Goal: Task Accomplishment & Management: Use online tool/utility

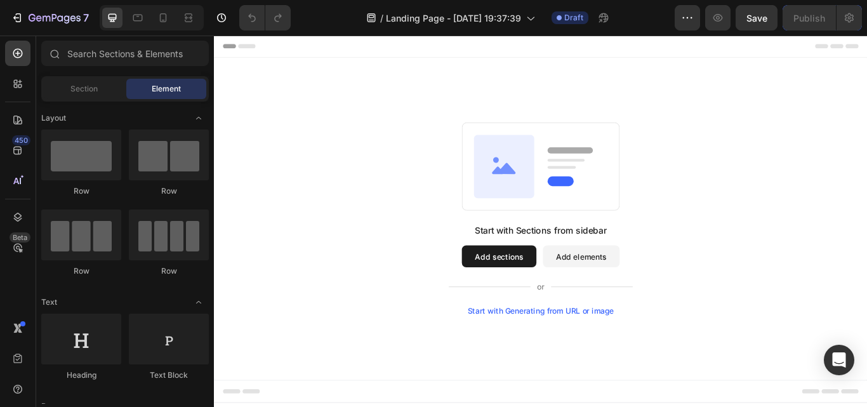
click at [629, 358] on div "Start with Generating from URL or image" at bounding box center [595, 357] width 171 height 10
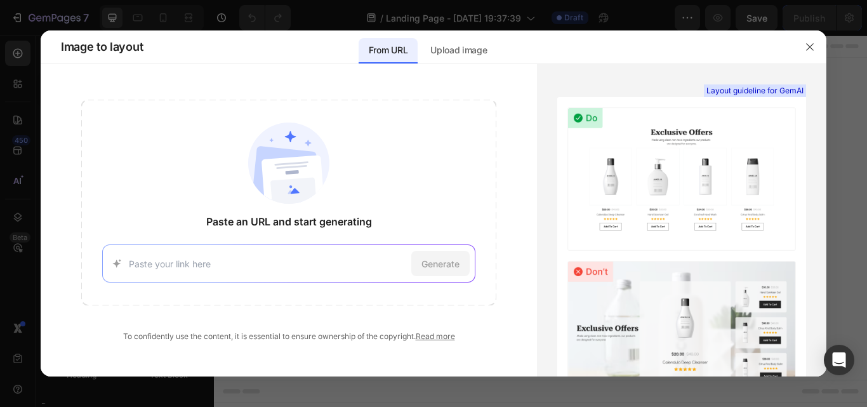
click at [335, 262] on input at bounding box center [268, 263] width 278 height 13
type input "https://zp1v56uxy8rdx5ypatb0ockcb9tr6a-oci3-bx90l0ch--5173--96435430.local-cred…"
click at [451, 261] on span "Generate" at bounding box center [440, 263] width 38 height 13
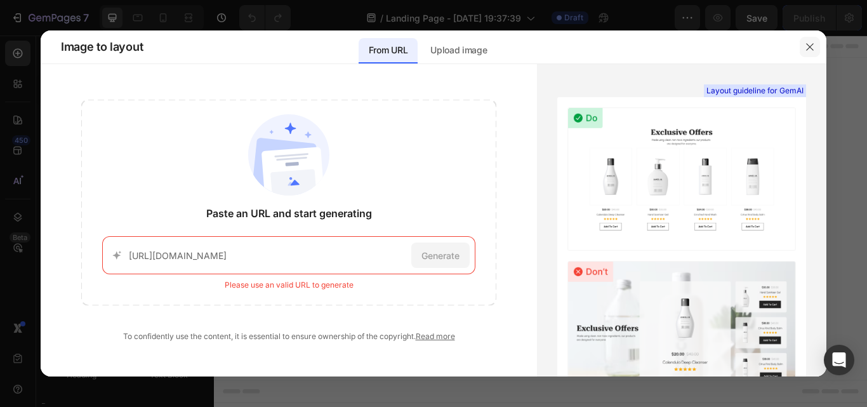
click at [803, 44] on button "button" at bounding box center [809, 47] width 20 height 20
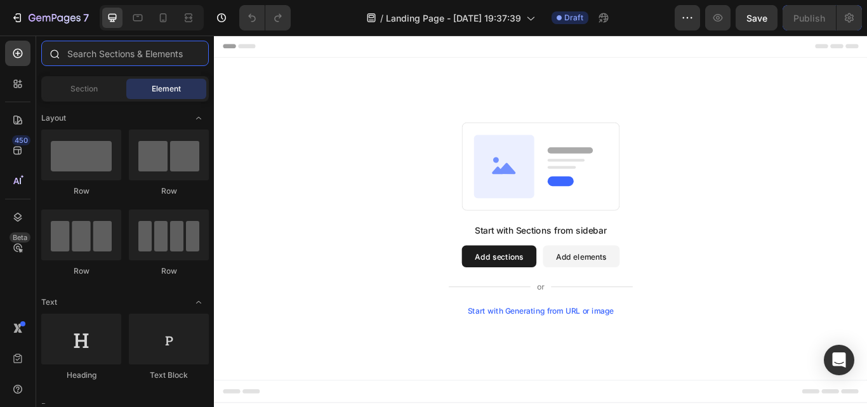
click at [108, 53] on input "text" at bounding box center [125, 53] width 168 height 25
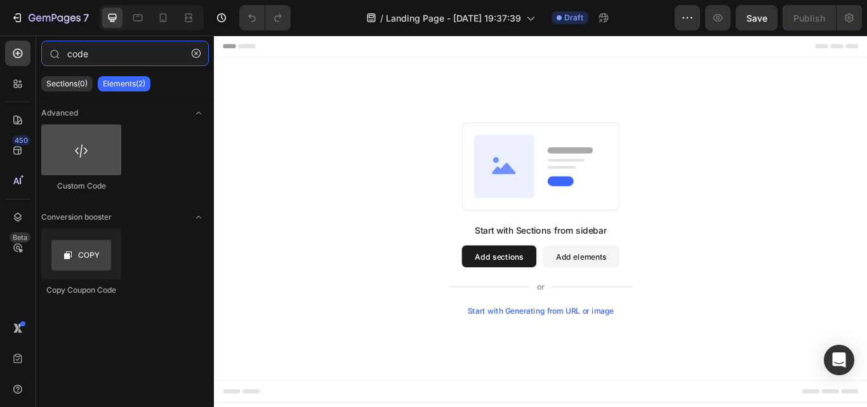
type input "code"
click at [84, 144] on div at bounding box center [81, 149] width 80 height 51
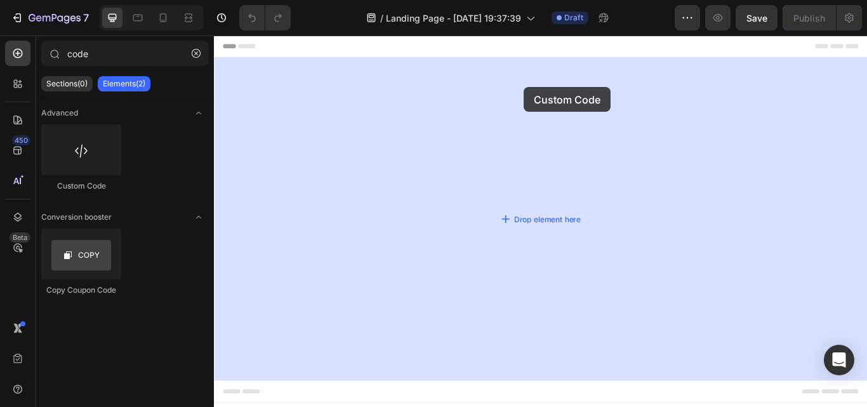
drag, startPoint x: 277, startPoint y: 187, endPoint x: 575, endPoint y: 96, distance: 311.7
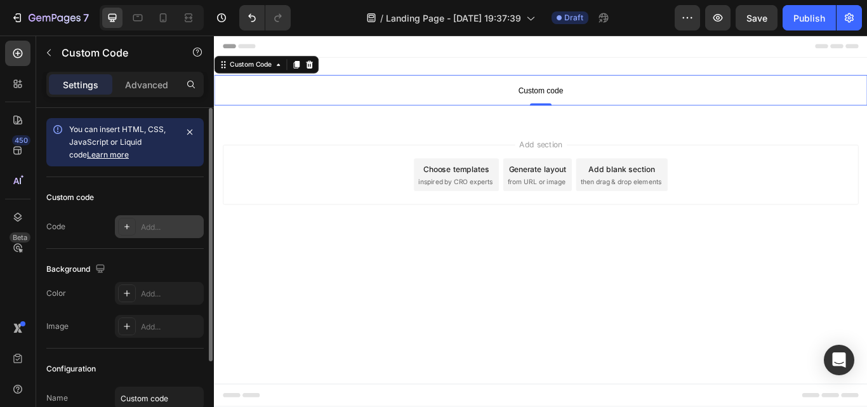
click at [122, 225] on icon at bounding box center [127, 226] width 10 height 10
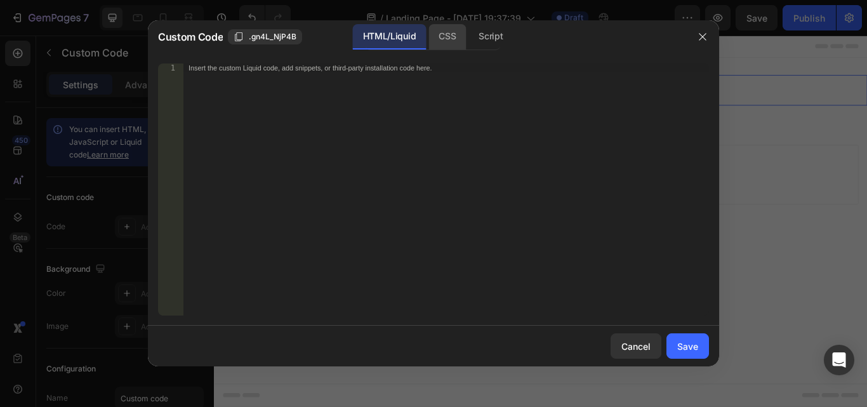
click at [440, 29] on div "CSS" at bounding box center [446, 36] width 37 height 25
click at [328, 83] on div "Insert the CSS code to style your content here." at bounding box center [445, 198] width 525 height 270
paste textarea "https://zp1v56uxy8rdx5ypatb0ockcb9tr6a-oci3-bx90l0ch--5173--96435430.local-cred…"
type textarea "https://zp1v56uxy8rdx5ypatb0ockcb9tr6a-oci3-bx90l0ch--5173--96435430.local-cred…"
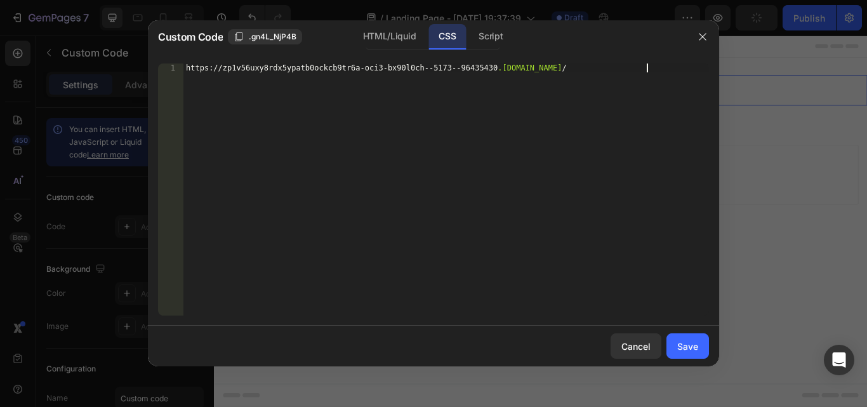
click at [661, 66] on div "https :// zp1v56uxy8rdx5ypatb0ockcb9tr6a-oci3-bx90l0ch--5173--96435430 .local-c…" at bounding box center [445, 198] width 525 height 270
click at [343, 74] on div "Insert the CSS code to style your content here." at bounding box center [445, 198] width 525 height 270
paste textarea "https://zp1v56uxy8rdx5ypatb0ockcb9tr6a-oci3-bx90l0ch--5173--96435430.local-cred…"
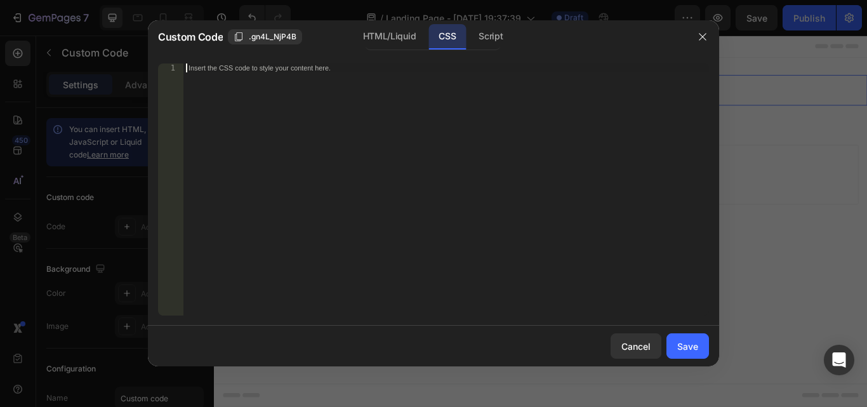
type textarea "https://zp1v56uxy8rdx5ypatb0ockcb9tr6a-oci3-bx90l0ch--5173--96435430.local-cred…"
drag, startPoint x: 643, startPoint y: 76, endPoint x: 650, endPoint y: 69, distance: 9.4
click at [644, 76] on div "https :// zp1v56uxy8rdx5ypatb0ockcb9tr6a-oci3-bx90l0ch--5173--96435430 .local-c…" at bounding box center [445, 198] width 525 height 270
click at [650, 69] on div "https :// zp1v56uxy8rdx5ypatb0ockcb9tr6a-oci3-bx90l0ch--5173--96435430 .local-c…" at bounding box center [445, 198] width 525 height 270
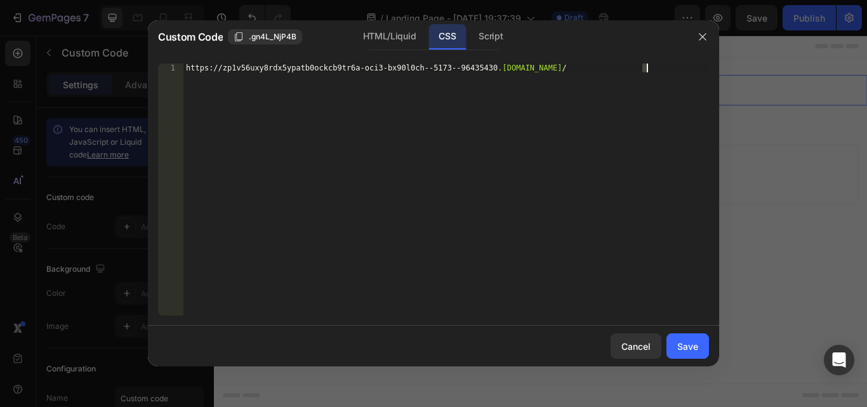
click at [650, 69] on div "https :// zp1v56uxy8rdx5ypatb0ockcb9tr6a-oci3-bx90l0ch--5173--96435430 .local-c…" at bounding box center [445, 198] width 525 height 270
click at [391, 69] on div "Insert the CSS code to style your content here." at bounding box center [419, 68] width 463 height 8
paste textarea "}"
type textarea "}"
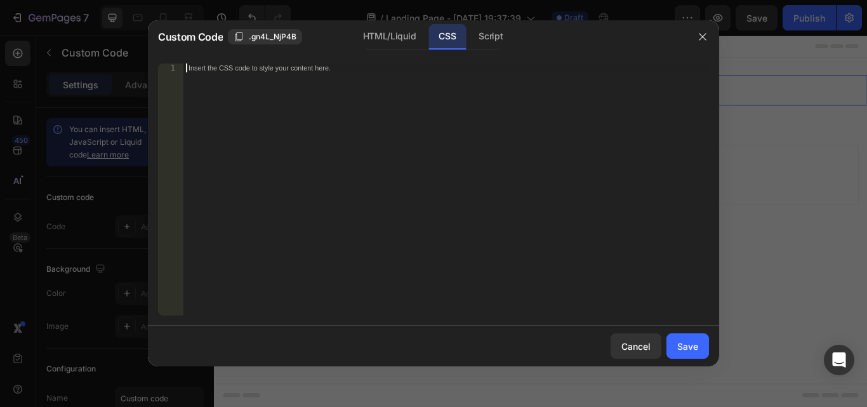
scroll to position [7938, 0]
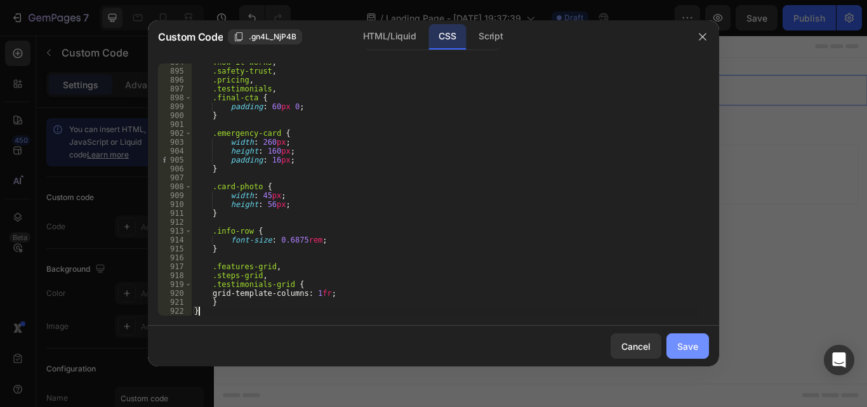
click at [688, 346] on div "Save" at bounding box center [687, 345] width 21 height 13
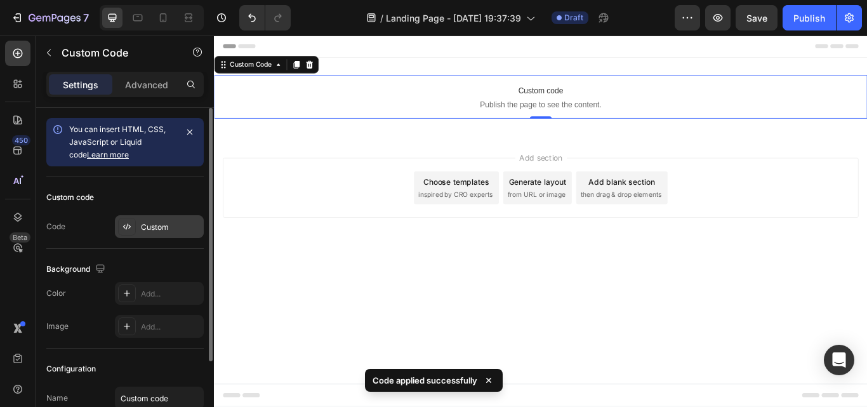
click at [129, 226] on icon at bounding box center [129, 227] width 3 height 4
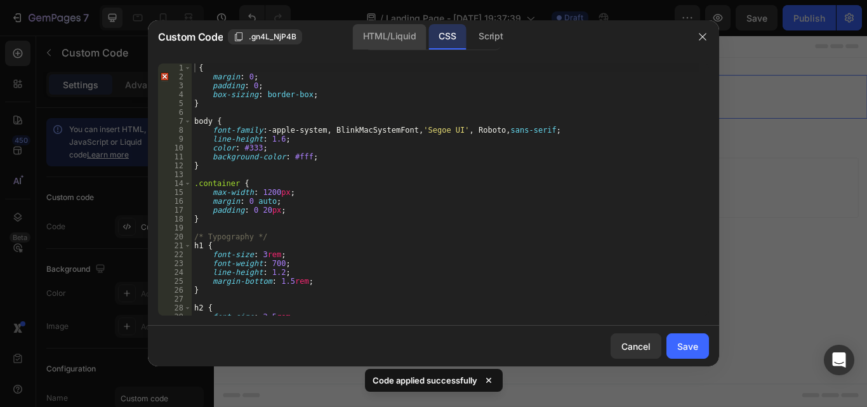
click at [388, 31] on div "HTML/Liquid" at bounding box center [389, 36] width 73 height 25
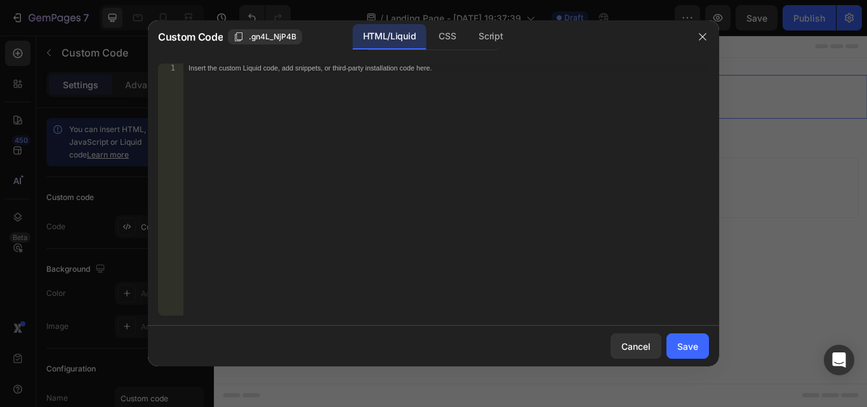
click at [319, 69] on div "Insert the custom Liquid code, add snippets, or third-party installation code h…" at bounding box center [419, 68] width 463 height 8
paste textarea "</html>"
type textarea "</html>"
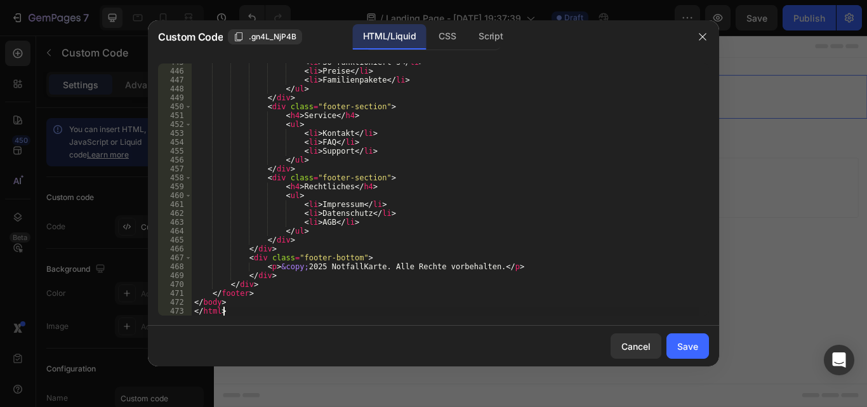
scroll to position [3994, 0]
click at [691, 352] on div "Save" at bounding box center [687, 345] width 21 height 13
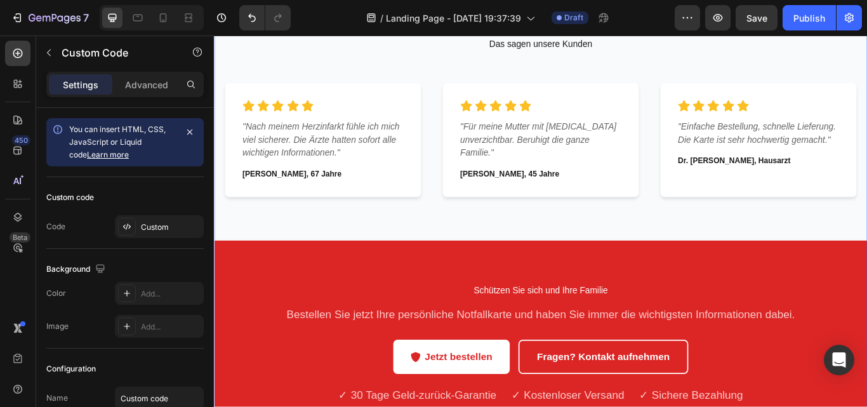
scroll to position [2094, 0]
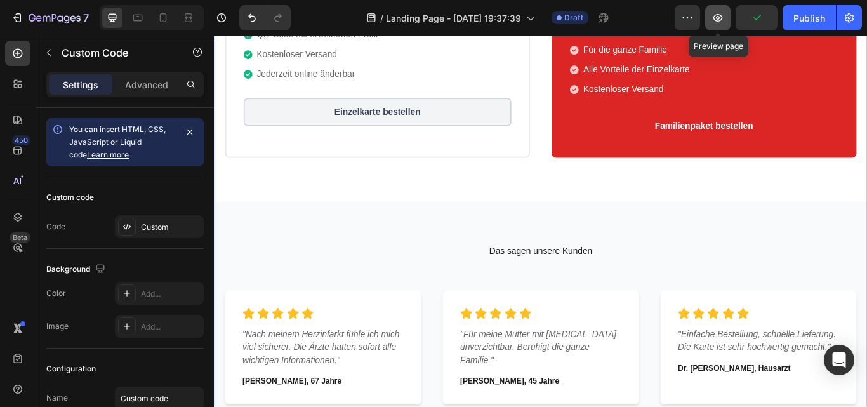
click at [723, 16] on icon "button" at bounding box center [717, 17] width 13 height 13
click at [711, 13] on button "button" at bounding box center [717, 17] width 25 height 25
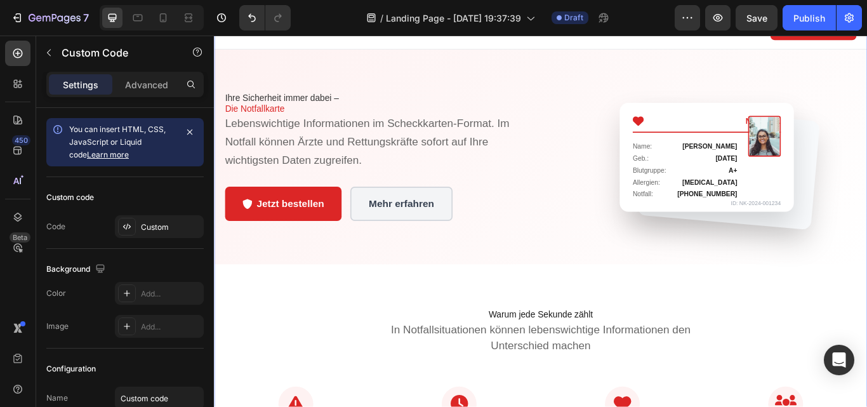
scroll to position [0, 0]
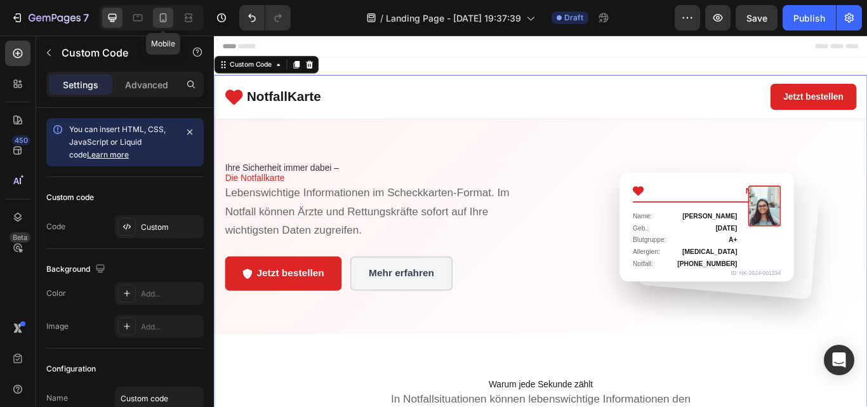
click at [154, 17] on div at bounding box center [163, 18] width 20 height 20
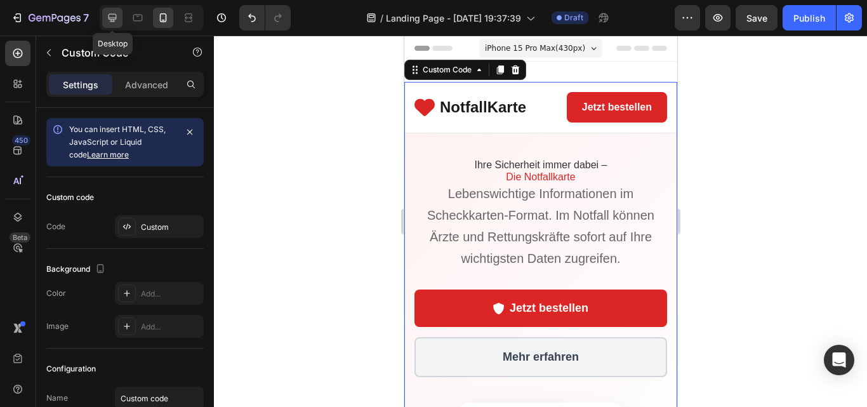
click at [115, 19] on icon at bounding box center [113, 18] width 8 height 8
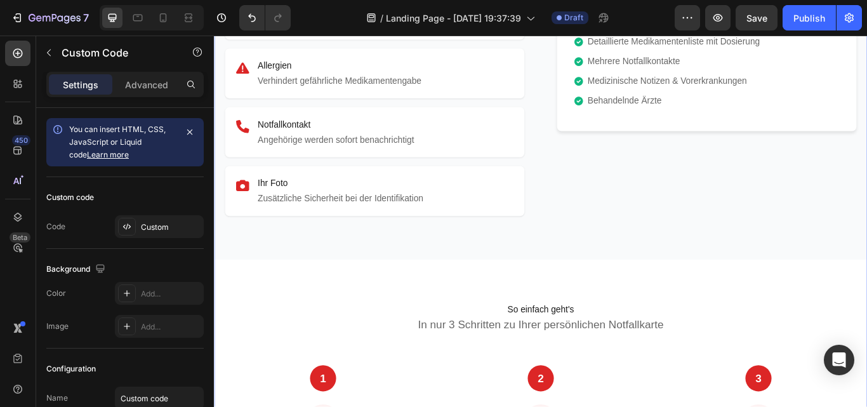
scroll to position [931, 0]
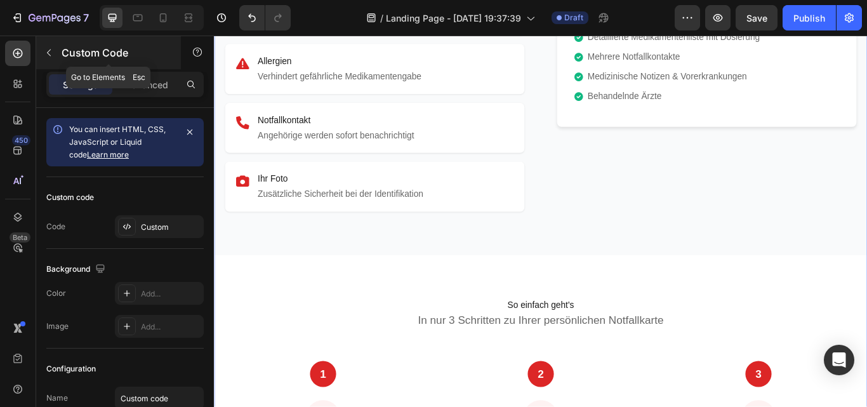
click at [41, 49] on button "button" at bounding box center [49, 53] width 20 height 20
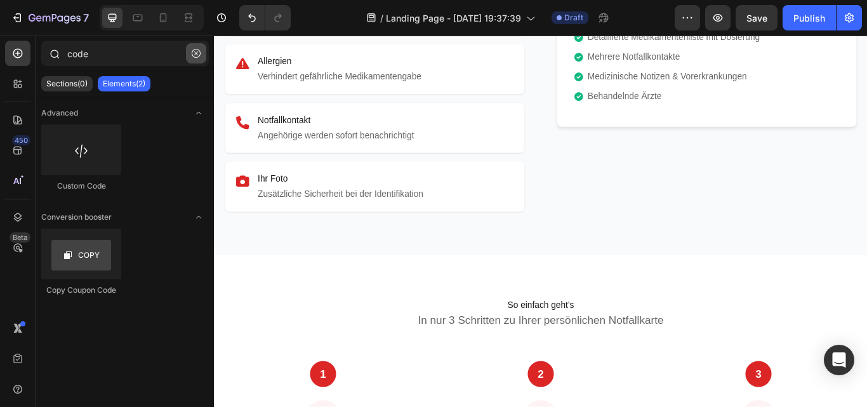
click at [193, 53] on icon "button" at bounding box center [196, 53] width 9 height 9
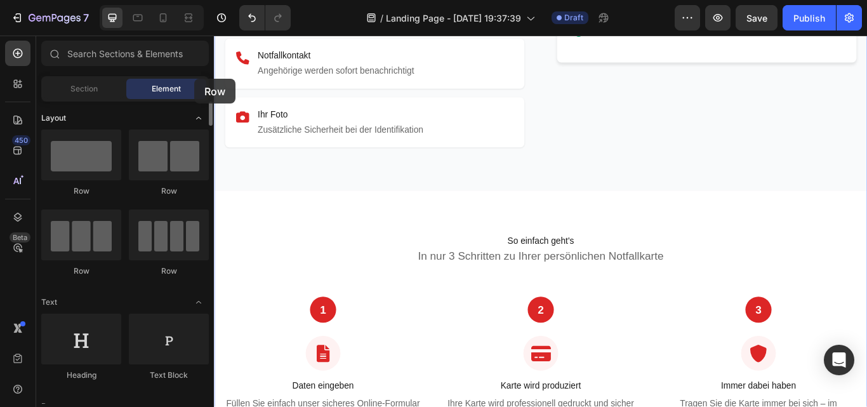
scroll to position [1062, 0]
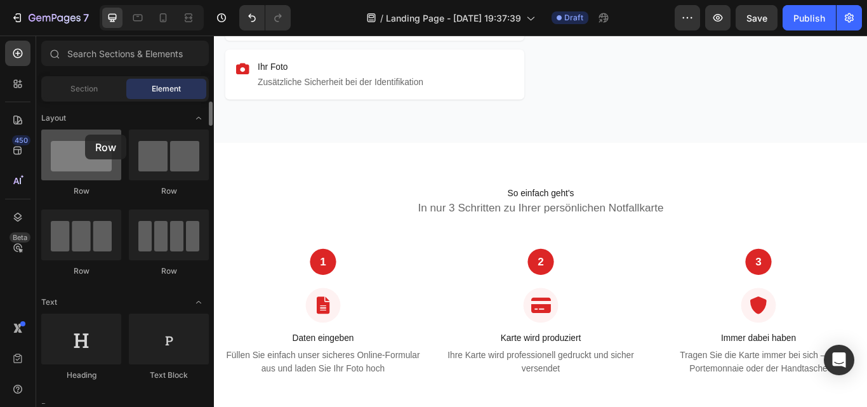
drag, startPoint x: 95, startPoint y: 157, endPoint x: 86, endPoint y: 145, distance: 14.6
click at [86, 145] on div at bounding box center [81, 154] width 80 height 51
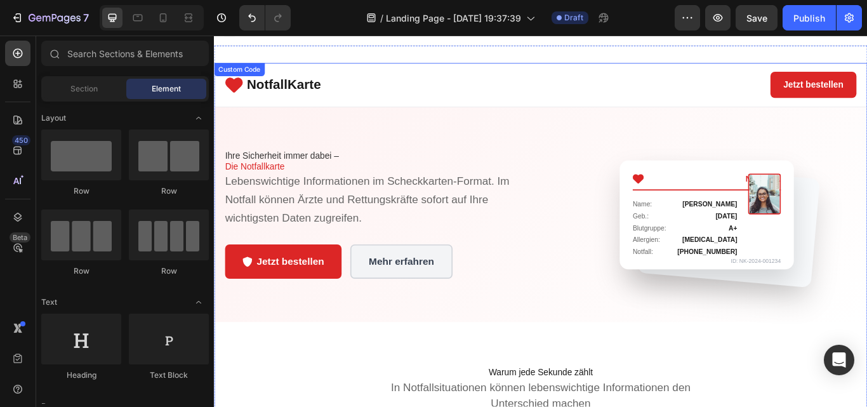
scroll to position [0, 0]
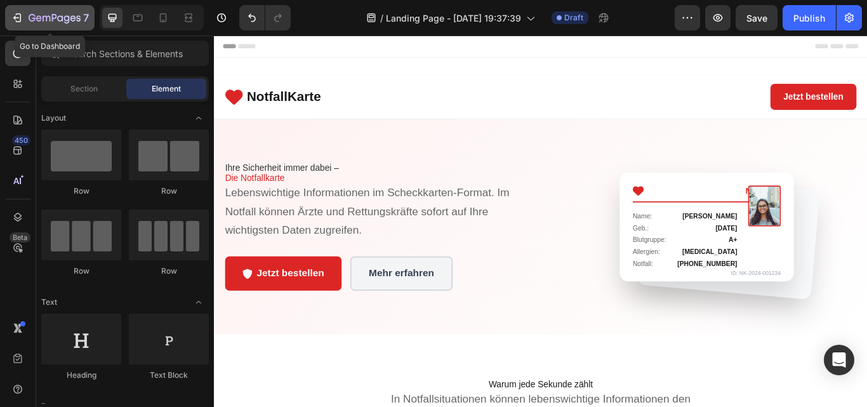
click at [21, 16] on icon "button" at bounding box center [19, 17] width 6 height 9
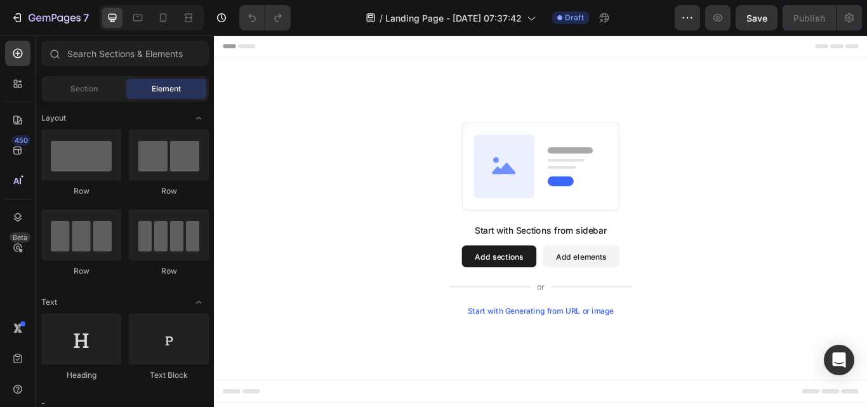
click at [518, 287] on button "Add sections" at bounding box center [546, 292] width 87 height 25
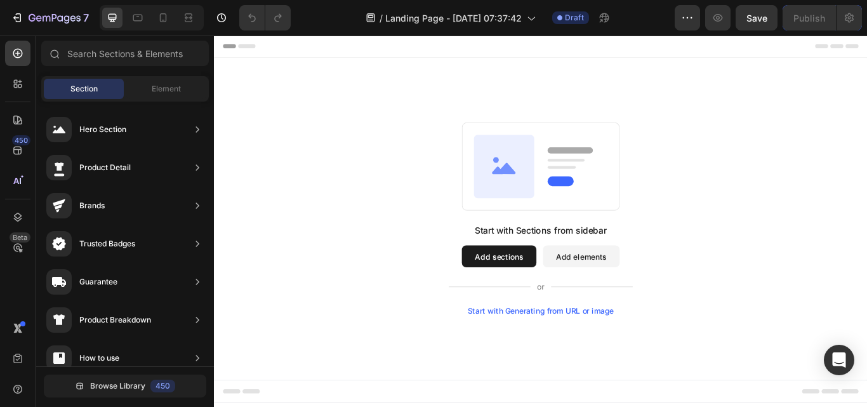
click at [574, 358] on div "Start with Generating from URL or image" at bounding box center [595, 357] width 171 height 10
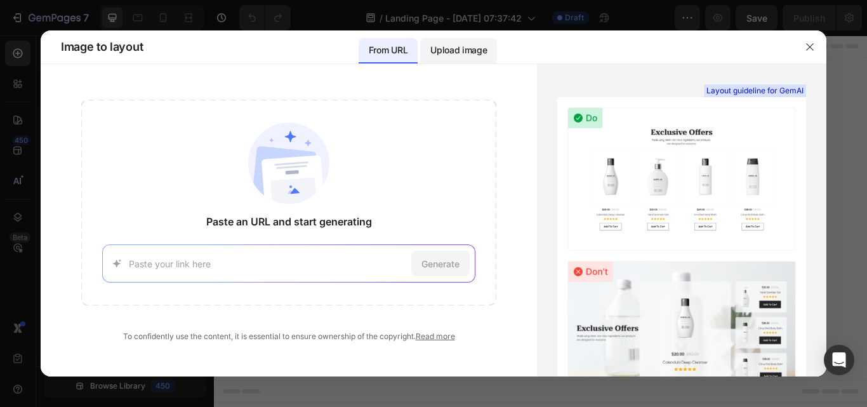
click at [452, 46] on p "Upload image" at bounding box center [458, 50] width 56 height 15
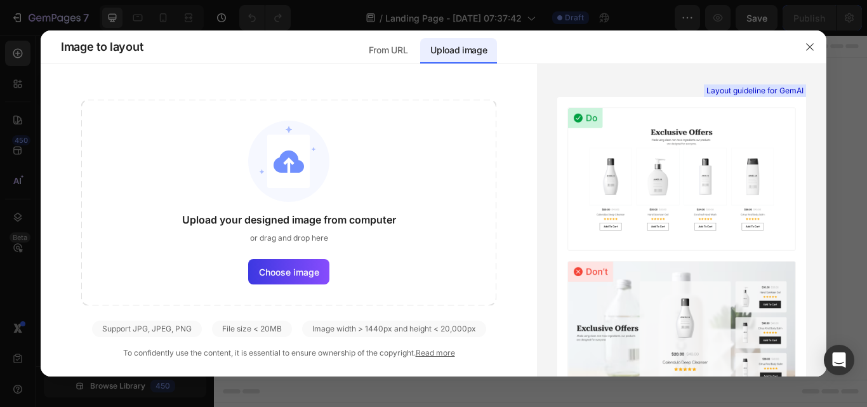
click at [355, 46] on div "From URL Upload image" at bounding box center [427, 46] width 565 height 33
click at [392, 41] on div "From URL" at bounding box center [388, 50] width 59 height 25
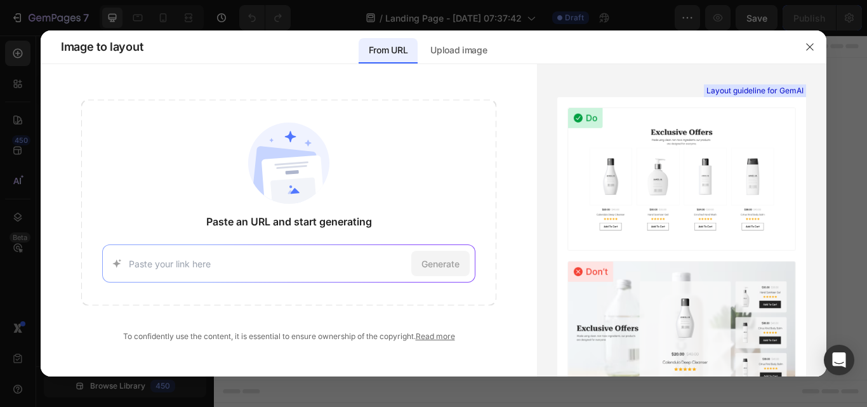
click at [291, 240] on div "Paste an URL and start generating Generate" at bounding box center [288, 203] width 415 height 206
click at [456, 39] on div "Upload image" at bounding box center [458, 50] width 77 height 25
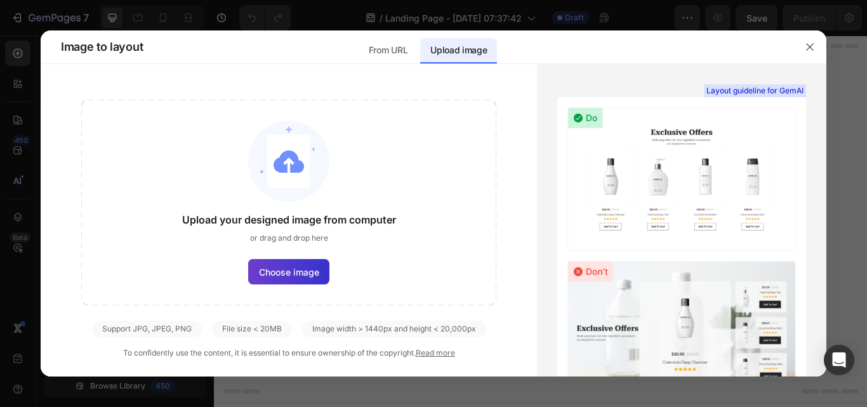
click at [291, 282] on label "Choose image" at bounding box center [288, 271] width 81 height 25
click at [0, 0] on input "Choose image" at bounding box center [0, 0] width 0 height 0
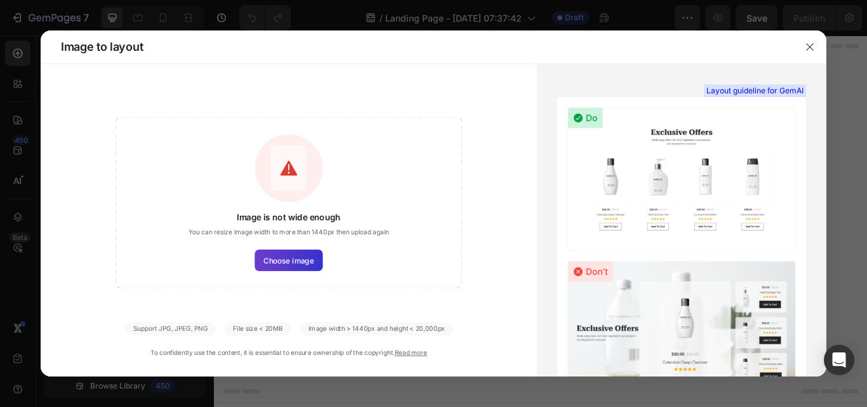
click at [305, 263] on span "Choose image" at bounding box center [288, 259] width 50 height 11
click at [0, 0] on input "Choose image" at bounding box center [0, 0] width 0 height 0
click at [282, 261] on span "Choose image" at bounding box center [288, 259] width 50 height 11
click at [0, 0] on input "Choose image" at bounding box center [0, 0] width 0 height 0
click at [279, 260] on span "Choose image" at bounding box center [288, 259] width 50 height 11
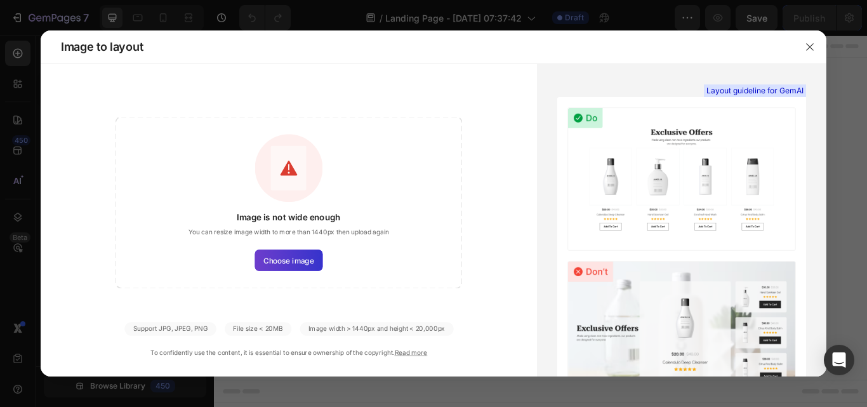
click at [0, 0] on input "Choose image" at bounding box center [0, 0] width 0 height 0
click at [294, 263] on span "Choose image" at bounding box center [288, 259] width 50 height 11
click at [0, 0] on input "Choose image" at bounding box center [0, 0] width 0 height 0
click at [806, 42] on icon "button" at bounding box center [810, 47] width 10 height 10
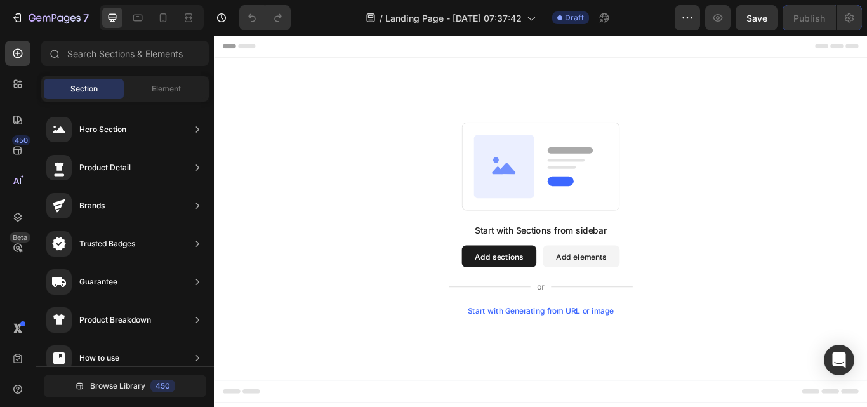
click at [637, 359] on div "Start with Generating from URL or image" at bounding box center [595, 357] width 171 height 10
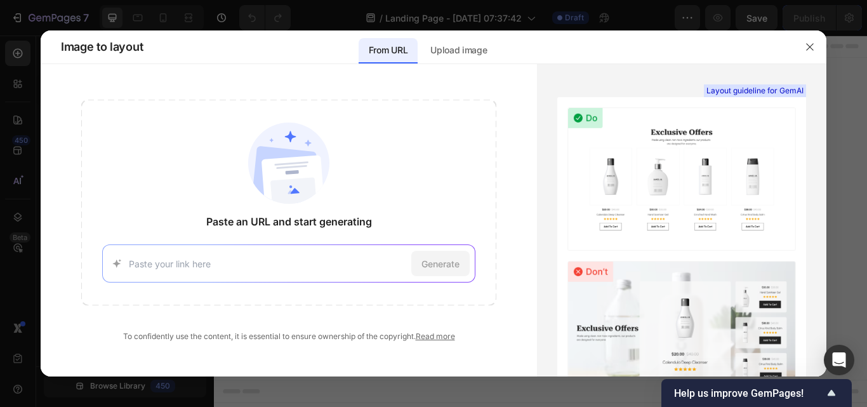
click at [340, 258] on input at bounding box center [268, 263] width 278 height 13
drag, startPoint x: 814, startPoint y: 48, endPoint x: 700, endPoint y: 13, distance: 119.6
click at [814, 48] on icon "button" at bounding box center [810, 47] width 10 height 10
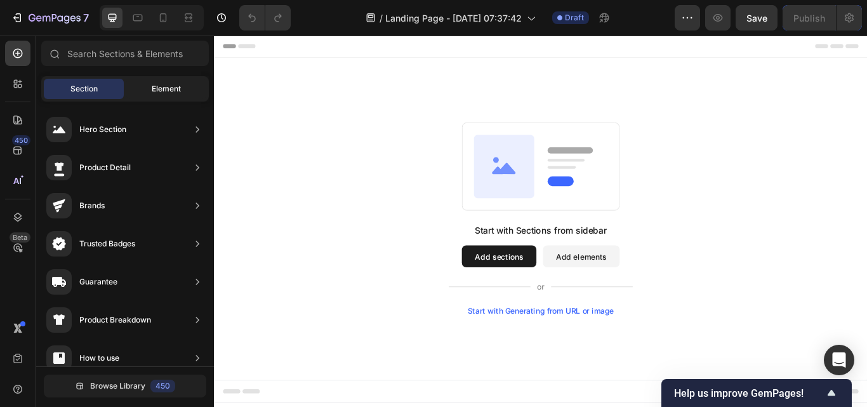
click at [164, 89] on span "Element" at bounding box center [166, 88] width 29 height 11
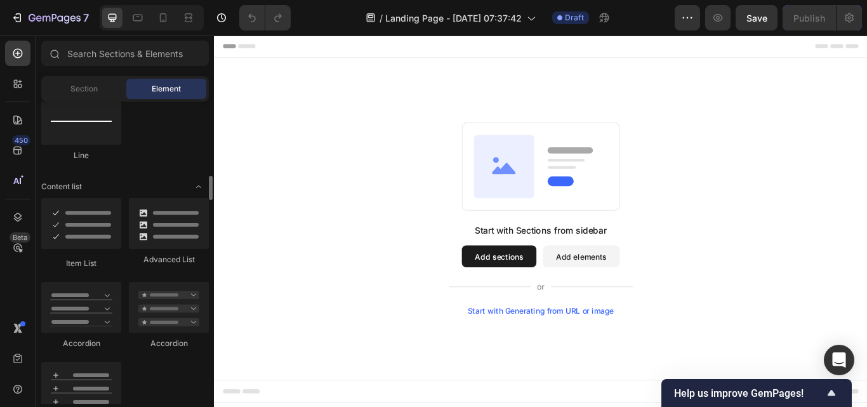
scroll to position [1164, 0]
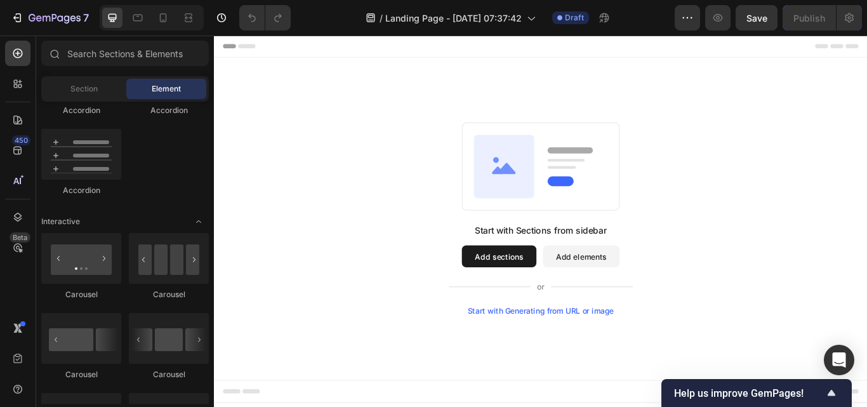
drag, startPoint x: 589, startPoint y: 328, endPoint x: 617, endPoint y: 328, distance: 27.9
click at [617, 328] on icon at bounding box center [594, 328] width 214 height 15
drag, startPoint x: 584, startPoint y: 261, endPoint x: 657, endPoint y: 261, distance: 73.6
click at [657, 261] on div "Start with Sections from sidebar" at bounding box center [595, 262] width 154 height 15
drag, startPoint x: 671, startPoint y: 261, endPoint x: 580, endPoint y: 265, distance: 90.8
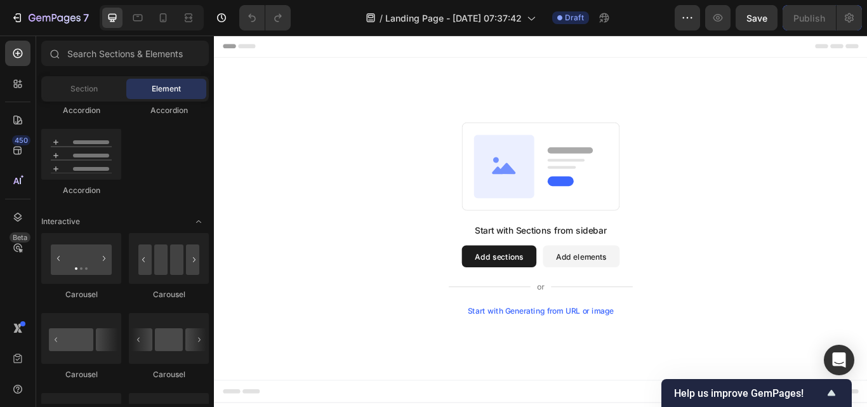
click at [580, 265] on div "Start with Sections from sidebar" at bounding box center [595, 262] width 154 height 15
